Goal: Transaction & Acquisition: Purchase product/service

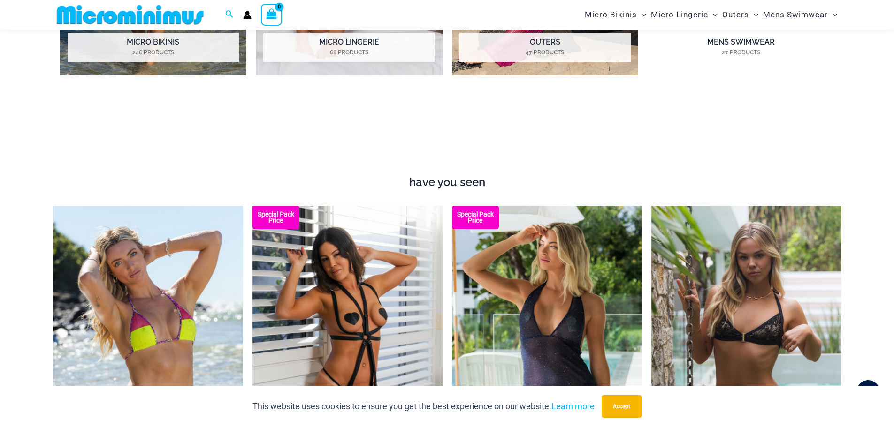
scroll to position [1118, 0]
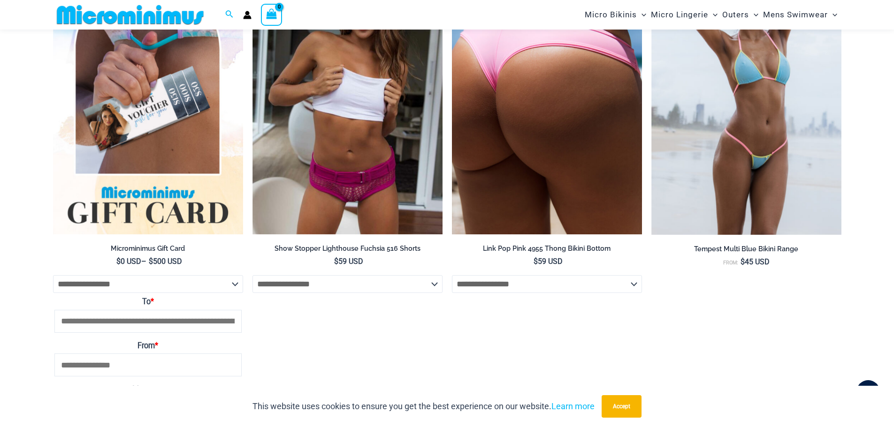
scroll to position [1399, 0]
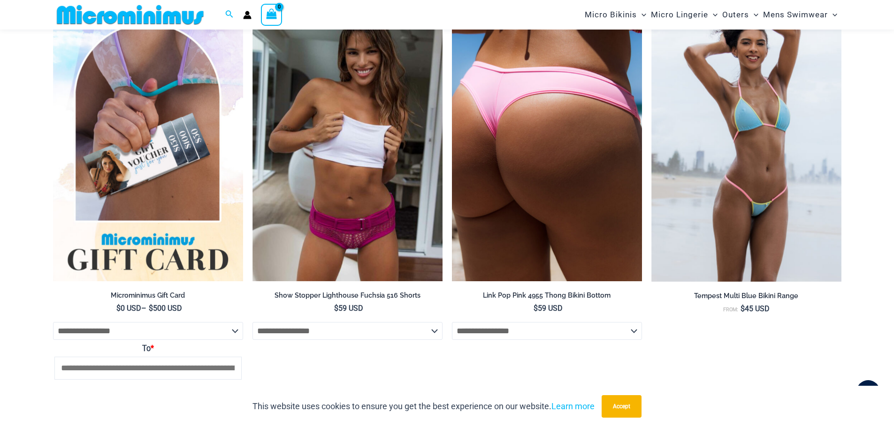
click at [549, 189] on img at bounding box center [547, 139] width 190 height 285
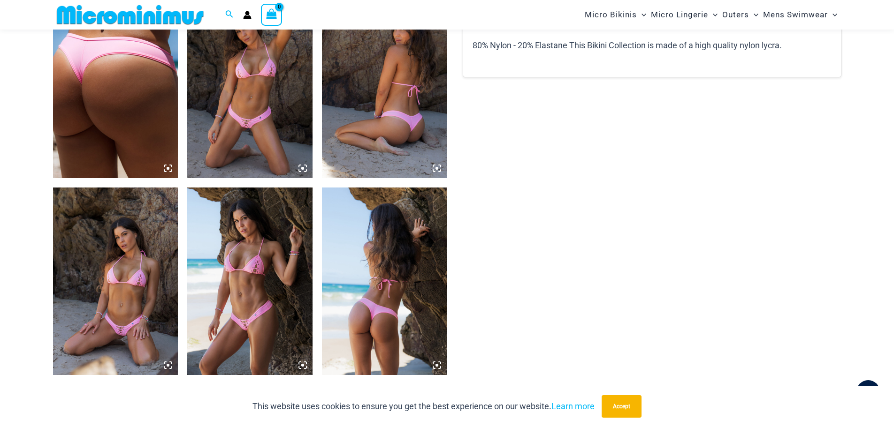
scroll to position [648, 0]
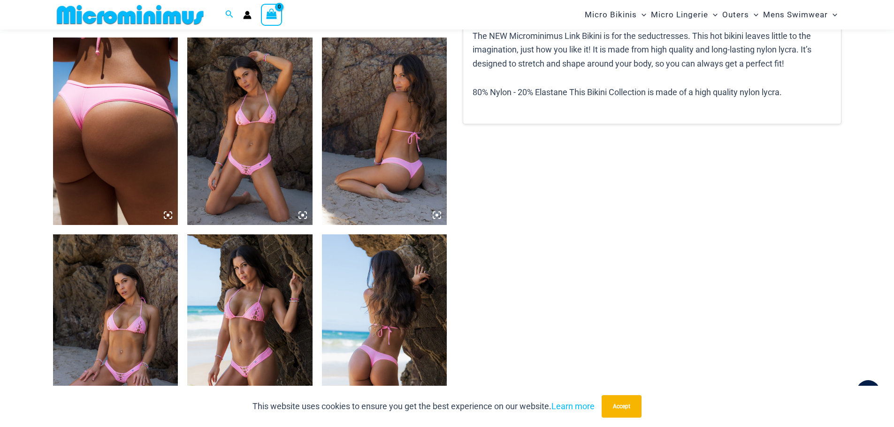
click at [303, 118] on img at bounding box center [249, 132] width 125 height 188
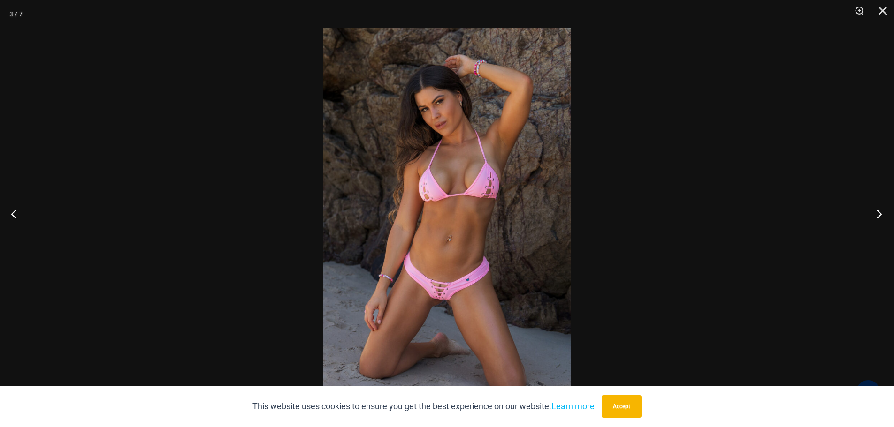
click at [878, 214] on button "Next" at bounding box center [876, 213] width 35 height 47
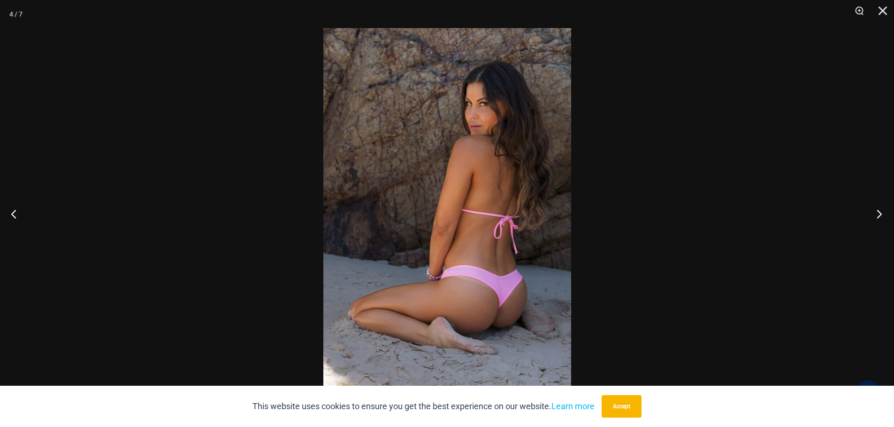
click at [878, 214] on button "Next" at bounding box center [876, 213] width 35 height 47
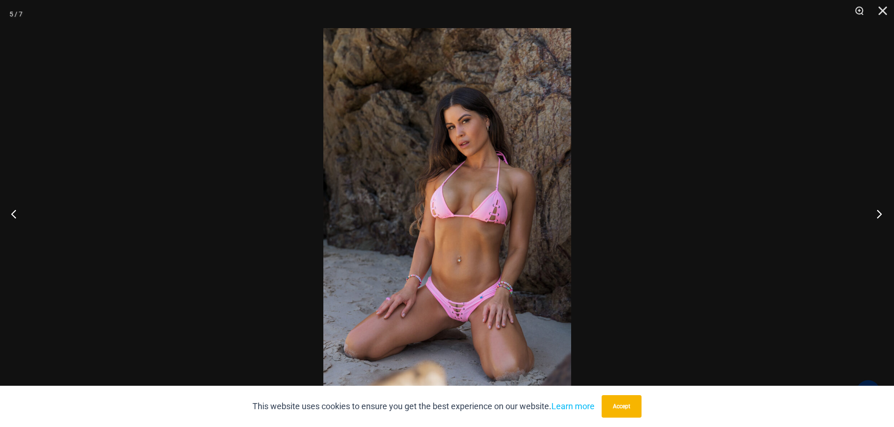
click at [877, 214] on button "Next" at bounding box center [876, 213] width 35 height 47
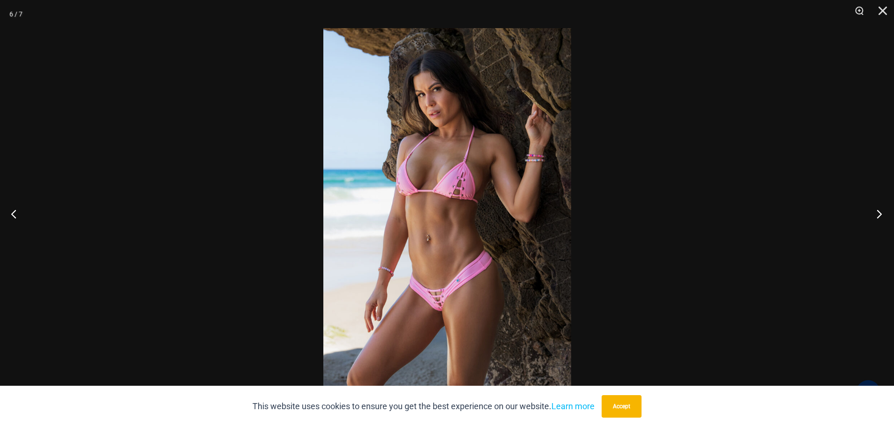
click at [875, 214] on button "Next" at bounding box center [876, 213] width 35 height 47
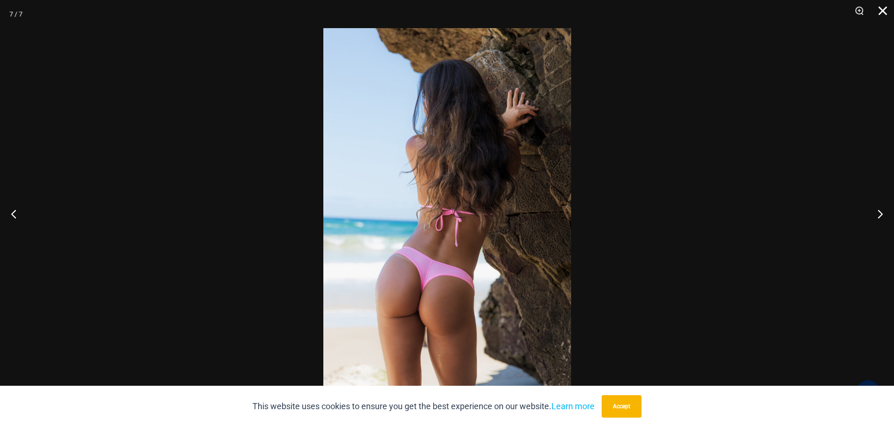
click at [880, 12] on button "Close" at bounding box center [879, 14] width 23 height 28
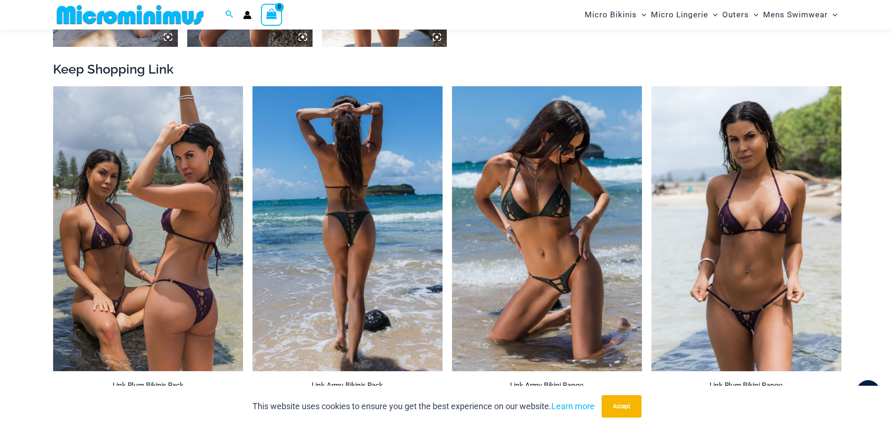
scroll to position [1071, 0]
